Goal: Transaction & Acquisition: Purchase product/service

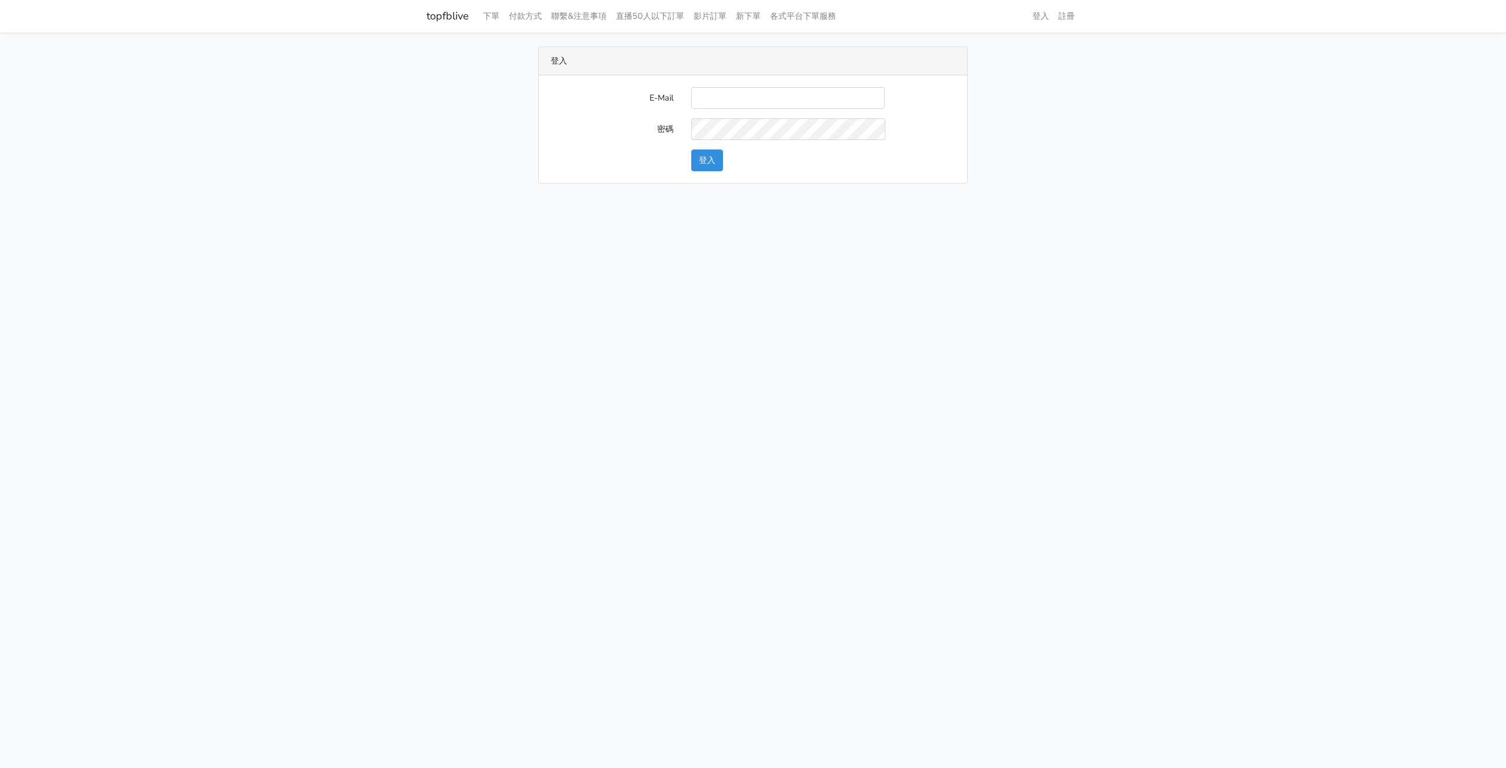
type input "[EMAIL_ADDRESS][DOMAIN_NAME]"
click at [708, 158] on button "登入" at bounding box center [707, 160] width 32 height 22
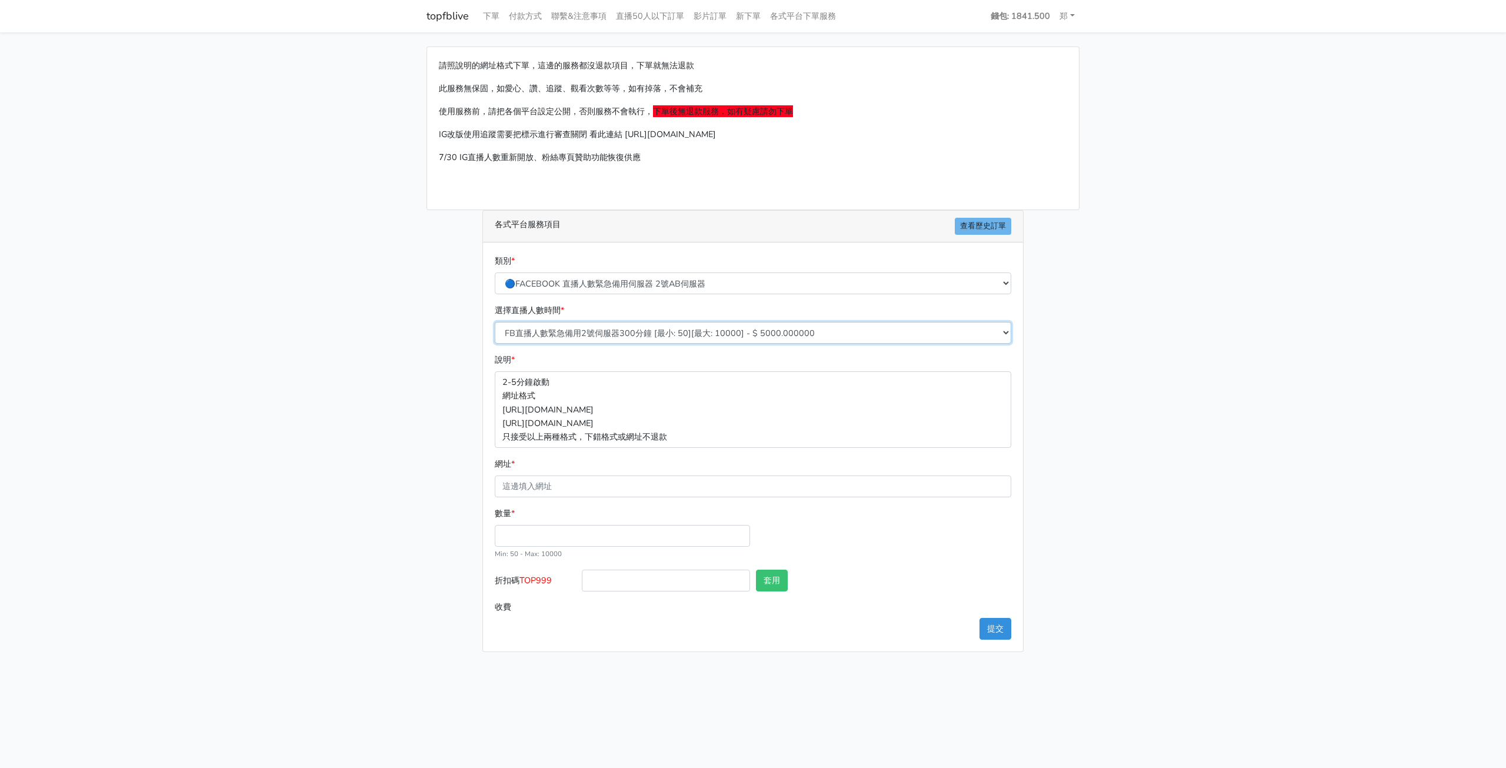
click at [942, 330] on select "FB直播人數緊急備用2號伺服器300分鐘 [最小: 50][最大: 10000] - $ 5000.000000 FB直播人數緊急備用2號伺服器60分鐘 [最…" at bounding box center [753, 333] width 516 height 22
click at [812, 14] on link "各式平台下單服務" at bounding box center [802, 16] width 75 height 23
click at [584, 488] on input "網址 *" at bounding box center [753, 486] width 516 height 22
click at [534, 536] on input "數量 *" at bounding box center [622, 536] width 255 height 22
type input "20"
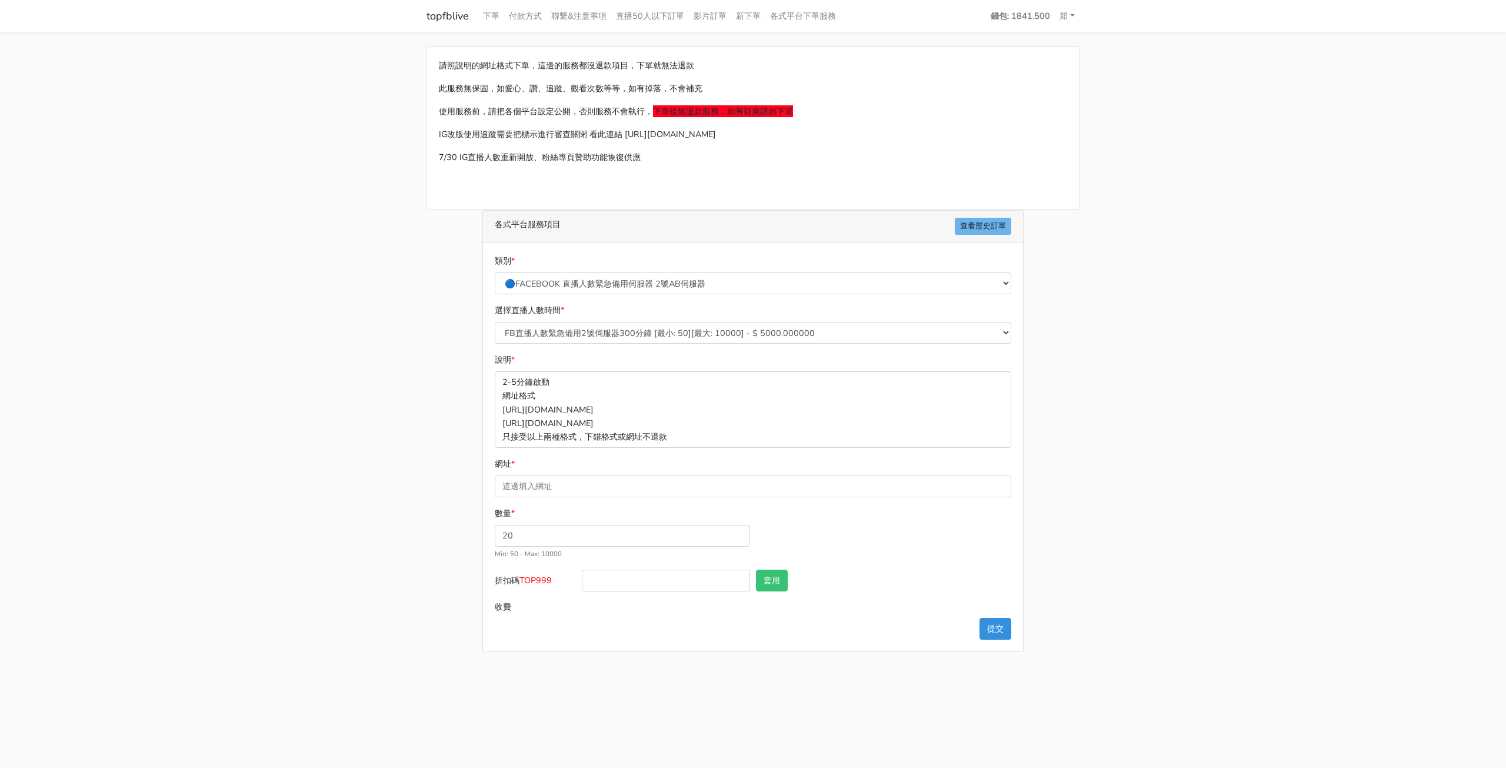
type input "100.000"
click at [930, 543] on div "數量 * 20 Min: 50 - Max: 10000" at bounding box center [753, 537] width 522 height 63
click at [757, 291] on select "🔵FACEBOOK 直播人數緊急備用伺服器 2號AB伺服器 🔵FACEBOOK 網軍專用貼文留言 安全保密 🔵9/30 FACEBOOK 直播人數緩慢進場緩慢…" at bounding box center [753, 283] width 516 height 22
select select "🔵9/30 FACEBOOK 直播人數緩慢進場緩慢退場 台灣獨家"
click at [495, 272] on select "🔵FACEBOOK 直播人數緊急備用伺服器 2號AB伺服器 🔵FACEBOOK 網軍專用貼文留言 安全保密 🔵9/30 FACEBOOK 直播人數緩慢進場緩慢…" at bounding box center [753, 283] width 516 height 22
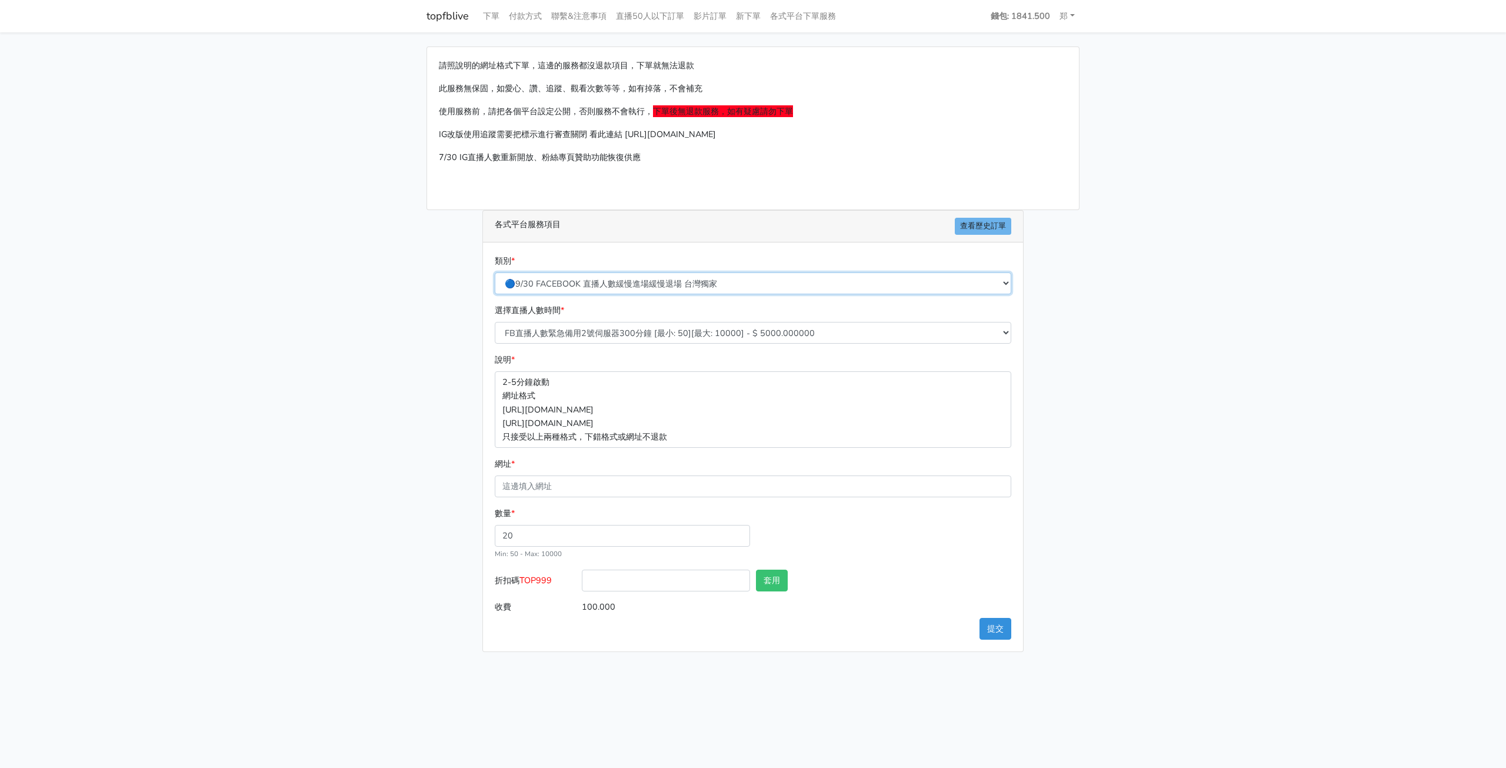
type input "14.000"
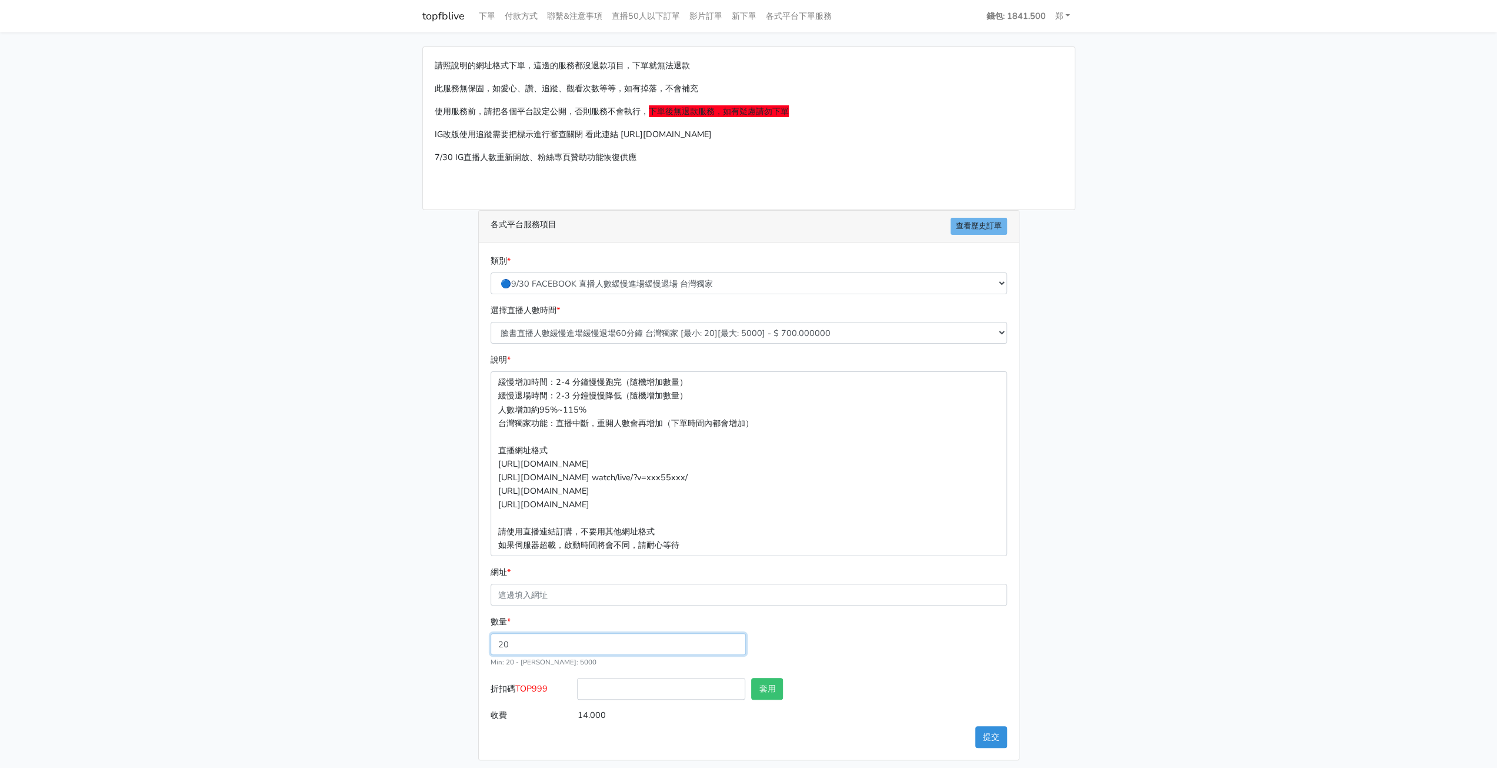
drag, startPoint x: 527, startPoint y: 640, endPoint x: 425, endPoint y: 640, distance: 102.3
click at [425, 640] on div "請照說明的網址格式下單，這邊的服務都沒退款項目，下單就無法退款 此服務無保固，如愛心、讚、追蹤、觀看次數等等，如有掉落，不會補充 使用服務前，請把各個平台設定…" at bounding box center [748, 402] width 670 height 713
type input "30"
type input "21.000"
click at [1052, 623] on div "請照說明的網址格式下單，這邊的服務都沒退款項目，下單就無法退款 此服務無保固，如愛心、讚、追蹤、觀看次數等等，如有掉落，不會補充 使用服務前，請把各個平台設定…" at bounding box center [748, 402] width 670 height 713
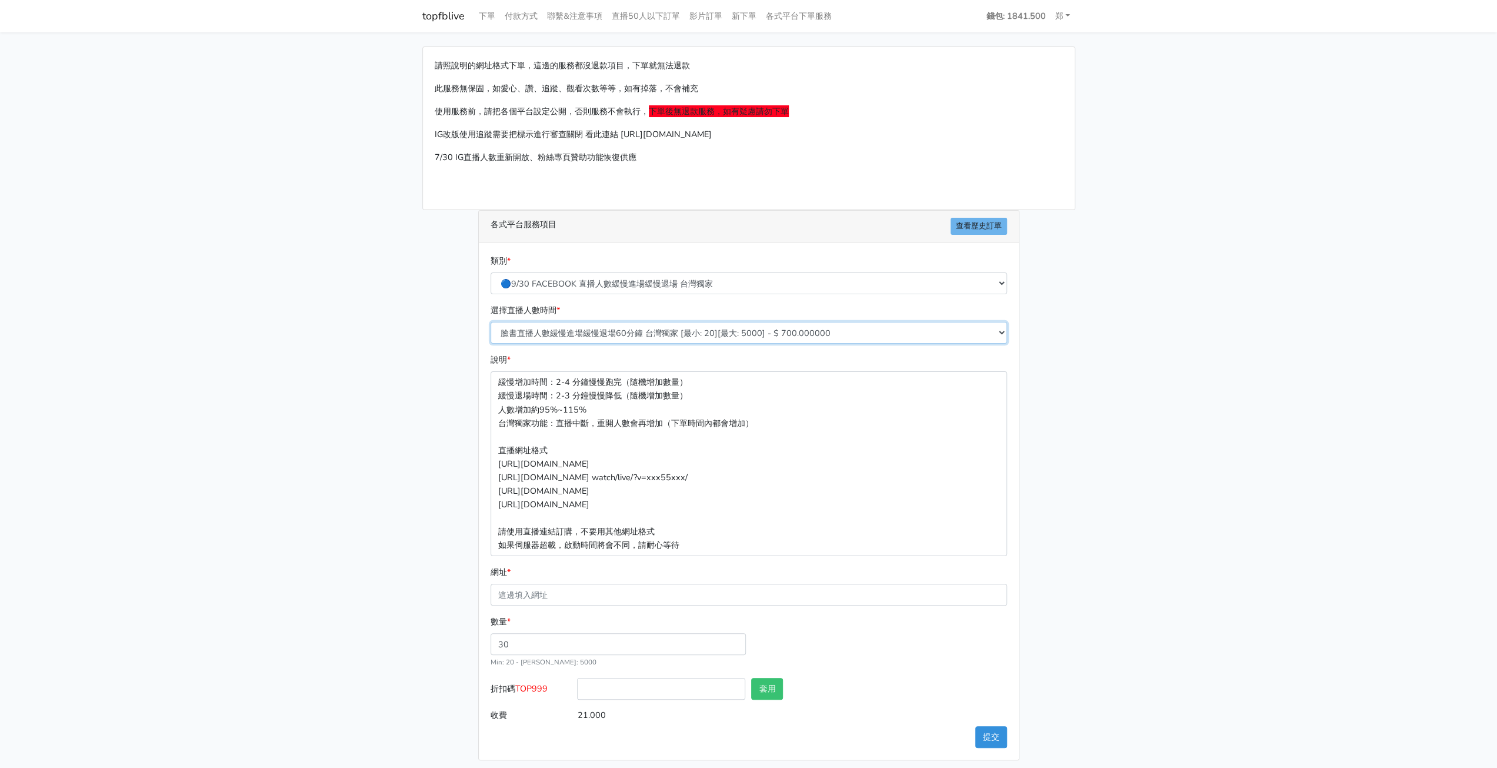
click at [872, 333] on select "臉書直播人數緩慢進場緩慢退場60分鐘 台灣獨家 [最小: 20][最大: 5000] - $ 700.000000 臉書直播人數緩慢進場緩慢退場120分鐘 台…" at bounding box center [749, 333] width 516 height 22
select select "560"
click at [491, 322] on select "臉書直播人數緩慢進場緩慢退場60分鐘 台灣獨家 [最小: 20][最大: 5000] - $ 700.000000 臉書直播人數緩慢進場緩慢退場120分鐘 台…" at bounding box center [749, 333] width 516 height 22
type input "105.000"
click at [1057, 488] on div "請照說明的網址格式下單，這邊的服務都沒退款項目，下單就無法退款 此服務無保固，如愛心、讚、追蹤、觀看次數等等，如有掉落，不會補充 使用服務前，請把各個平台設定…" at bounding box center [748, 402] width 670 height 713
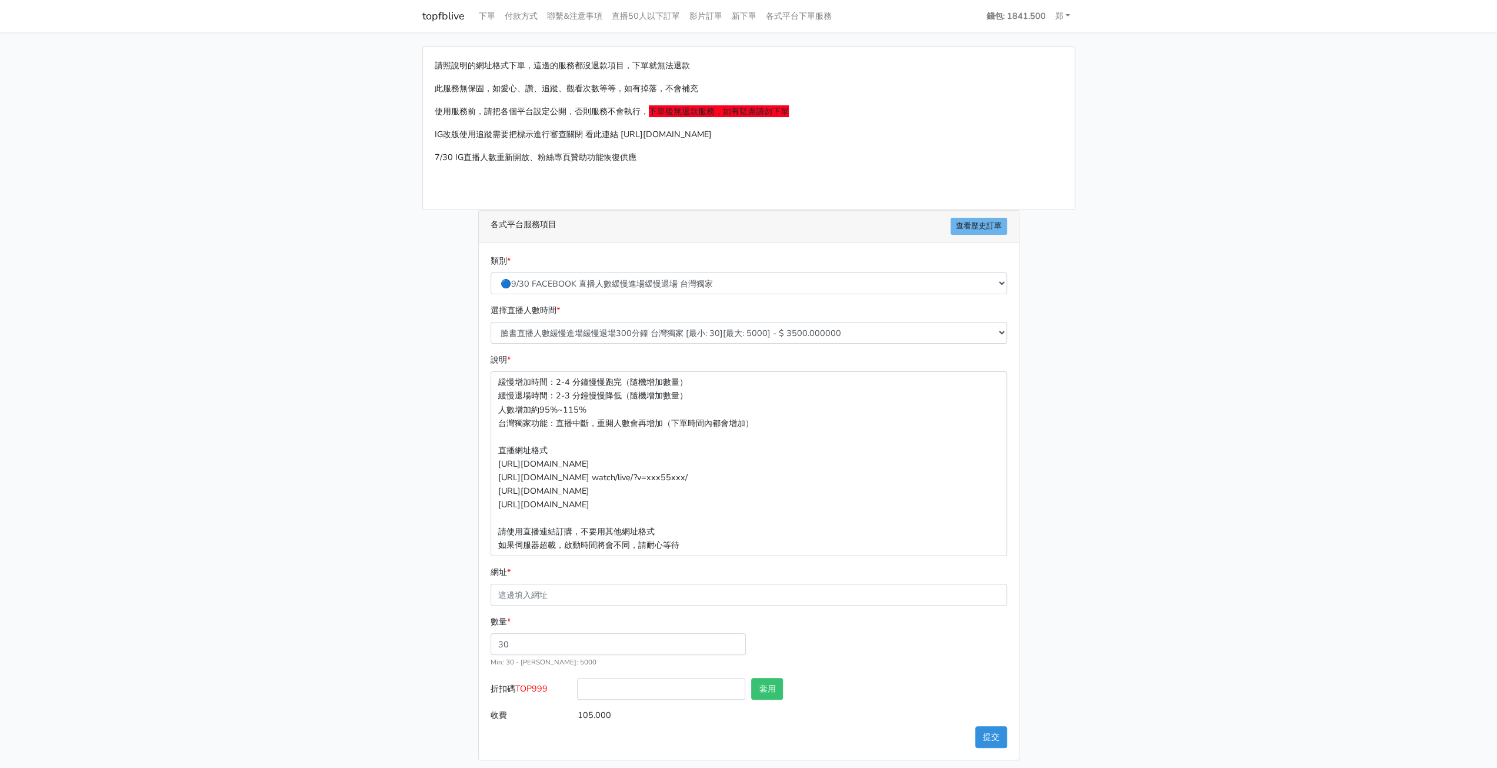
scroll to position [4, 0]
drag, startPoint x: 527, startPoint y: 636, endPoint x: 400, endPoint y: 636, distance: 127.0
click at [400, 636] on main "請照說明的網址格式下單，這邊的服務都沒退款項目，下單就無法退款 此服務無保固，如愛心、讚、追蹤、觀看次數等等，如有掉落，不會補充 使用服務前，請把各個平台設定…" at bounding box center [748, 400] width 1497 height 742
type input "20"
type input "70.000"
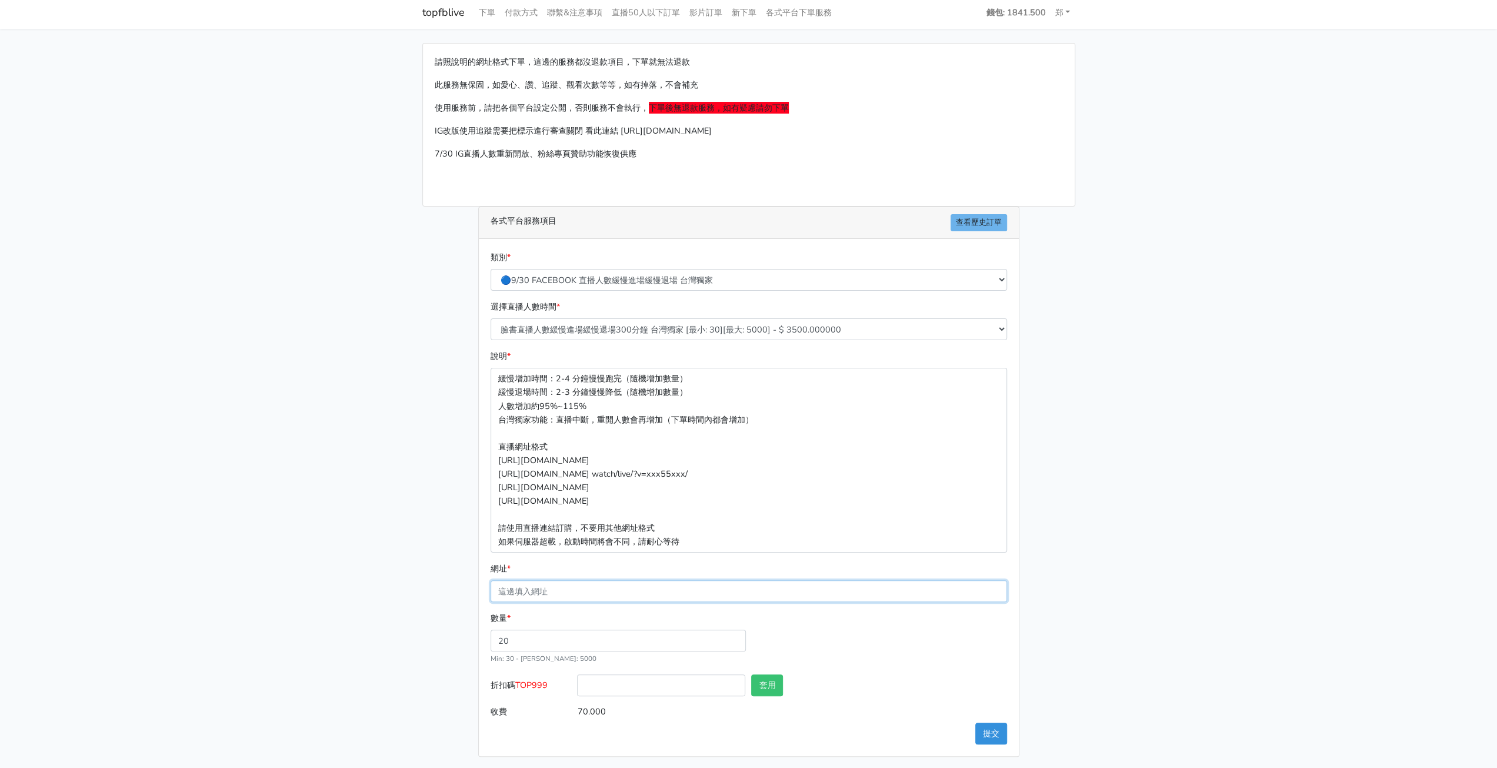
click at [987, 583] on input "網址 *" at bounding box center [749, 591] width 516 height 22
click at [951, 328] on select "臉書直播人數緩慢進場緩慢退場60分鐘 台灣獨家 [最小: 20][最大: 5000] - $ 700.000000 臉書直播人數緩慢進場緩慢退場120分鐘 台…" at bounding box center [749, 329] width 516 height 22
click at [746, 281] on select "🔵FACEBOOK 直播人數緊急備用伺服器 2號AB伺服器 🔵FACEBOOK 網軍專用貼文留言 安全保密 🔵9/30 FACEBOOK 直播人數緩慢進場緩慢…" at bounding box center [749, 280] width 516 height 22
select select "🔵FACEBOOK 直播人數 AB伺服器"
click at [494, 271] on select "🔵FACEBOOK 直播人數緊急備用伺服器 2號AB伺服器 🔵FACEBOOK 網軍專用貼文留言 安全保密 🔵9/30 FACEBOOK 直播人數緩慢進場緩慢…" at bounding box center [749, 280] width 516 height 22
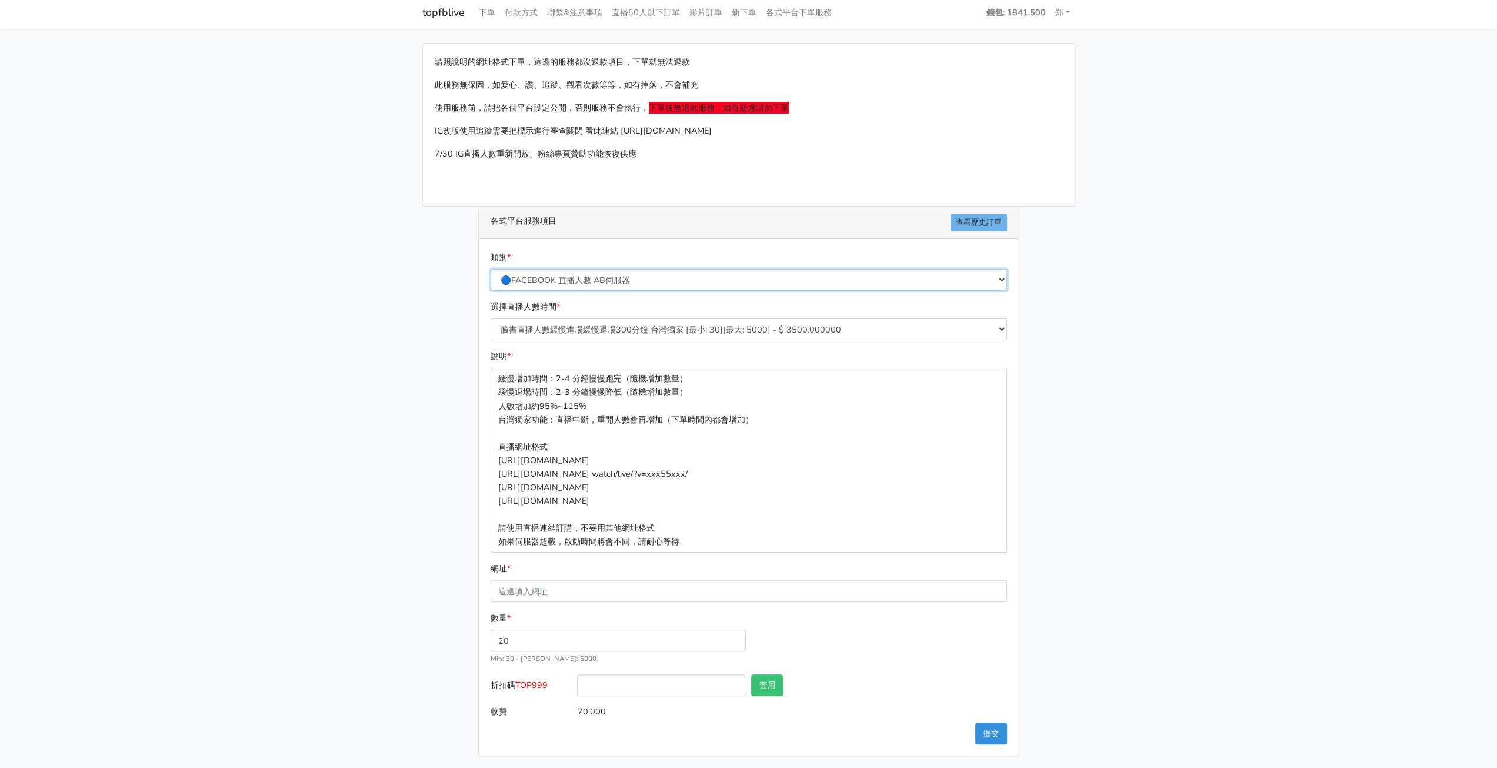
type input "12.000"
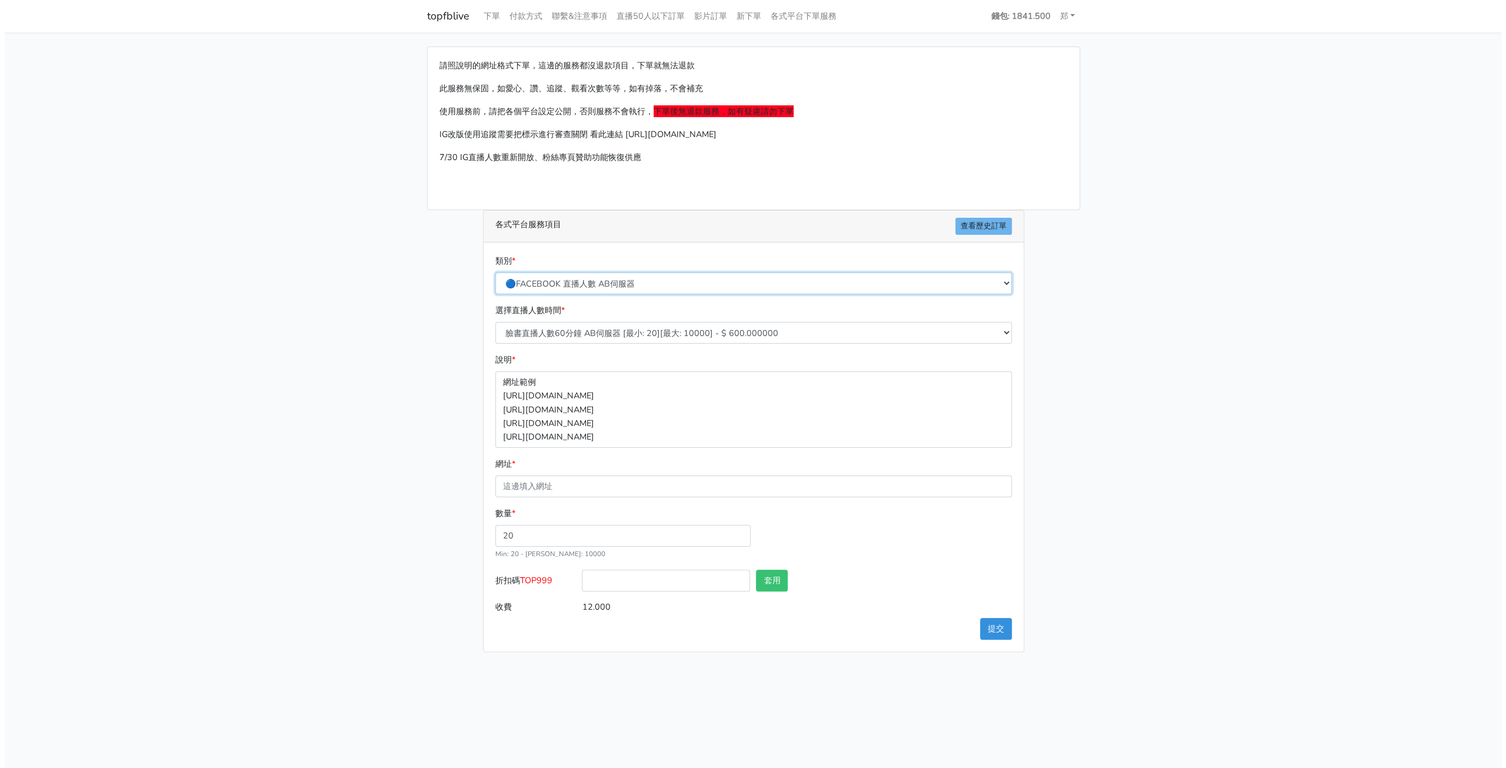
scroll to position [0, 0]
click at [711, 583] on input "折扣碼 TOP999" at bounding box center [666, 580] width 168 height 22
click at [793, 339] on select "臉書直播人數60分鐘 AB伺服器 [最小: 20][最大: 10000] - $ 600.000000 臉書直播人數90分鐘 AB伺服器 [最小: 20][最…" at bounding box center [753, 333] width 516 height 22
select select "613"
click at [495, 322] on select "臉書直播人數60分鐘 AB伺服器 [最小: 20][最大: 10000] - $ 600.000000 臉書直播人數90分鐘 AB伺服器 [最小: 20][最…" at bounding box center [753, 333] width 516 height 22
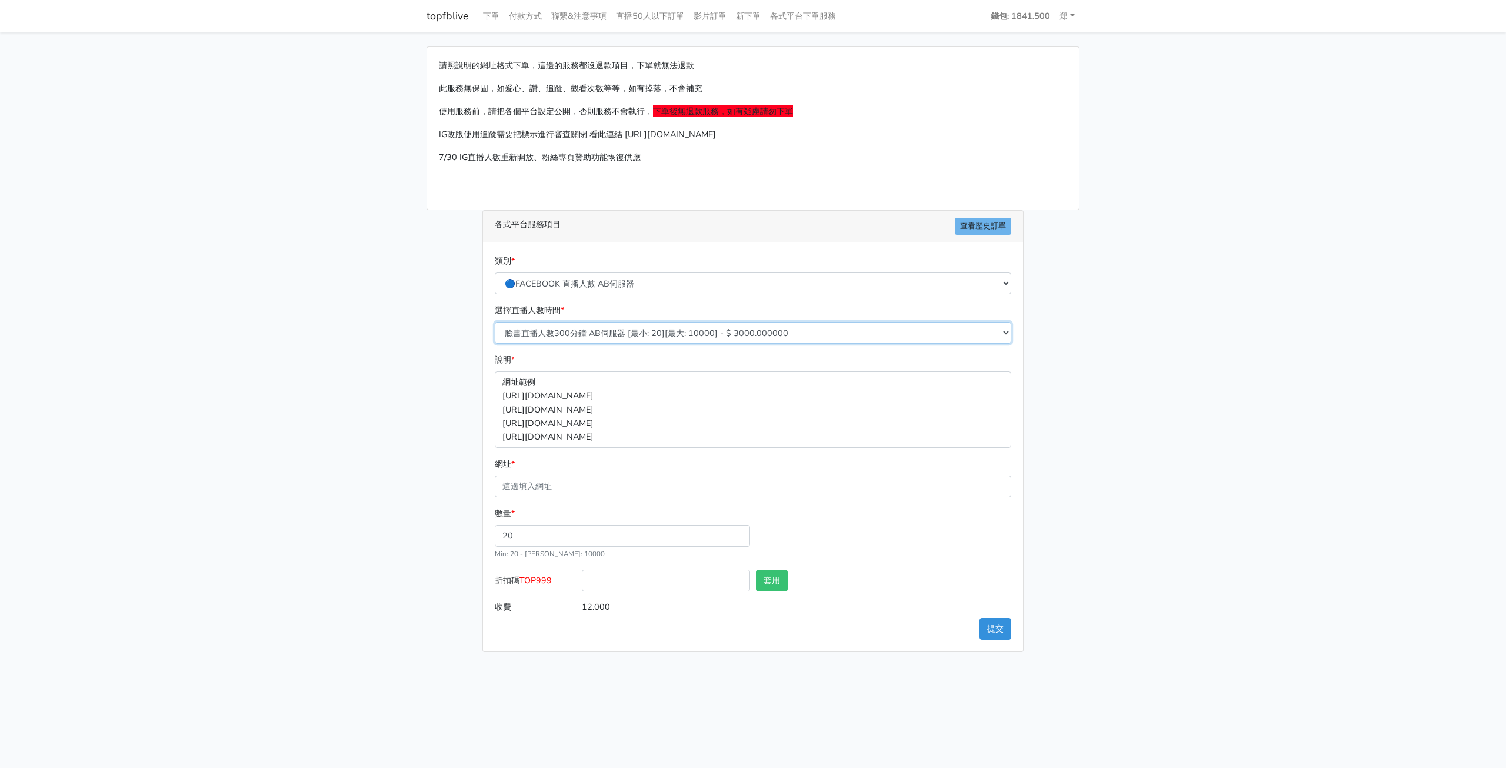
type input "60.000"
click at [1021, 495] on div "類別 * 🔵FACEBOOK 直播人數緊急備用伺服器 2號AB伺服器 🔵FACEBOOK 網軍專用貼文留言 安全保密 🔵9/30 FACEBOOK 直播人數緩…" at bounding box center [753, 446] width 540 height 409
drag, startPoint x: 516, startPoint y: 539, endPoint x: 465, endPoint y: 536, distance: 51.3
click at [466, 537] on div "請照說明的網址格式下單，這邊的服務都沒退款項目，下單就無法退款 此服務無保固，如愛心、讚、追蹤、觀看次數等等，如有掉落，不會補充 使用服務前，請把各個平台設定…" at bounding box center [753, 348] width 670 height 605
type input "30"
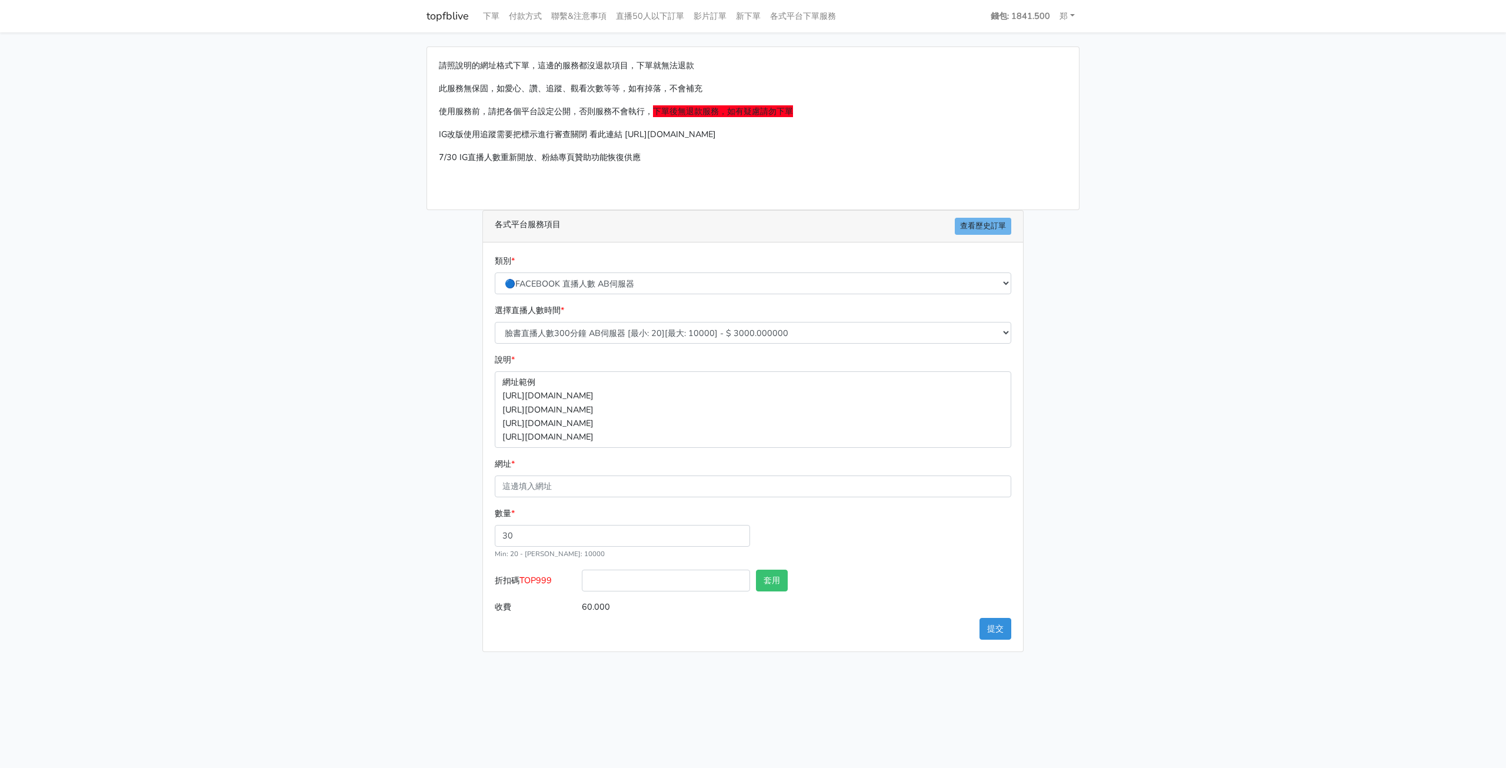
type input "90.000"
click at [1134, 478] on main "請照說明的網址格式下單，這邊的服務都沒退款項目，下單就無法退款 此服務無保固，如愛心、讚、追蹤、觀看次數等等，如有掉落，不會補充 使用服務前，請把各個平台設定…" at bounding box center [753, 348] width 1506 height 633
